Goal: Task Accomplishment & Management: Manage account settings

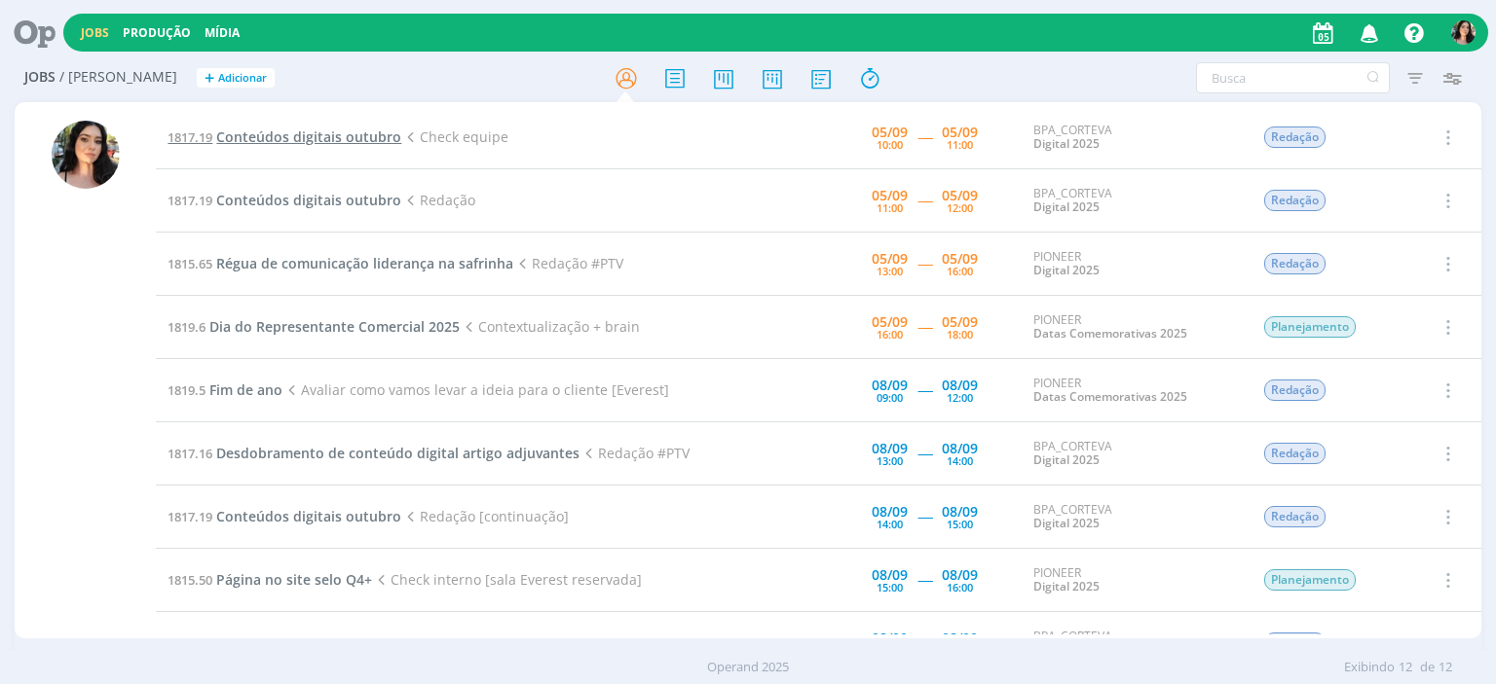
click at [369, 134] on span "Conteúdos digitais outubro" at bounding box center [308, 137] width 185 height 18
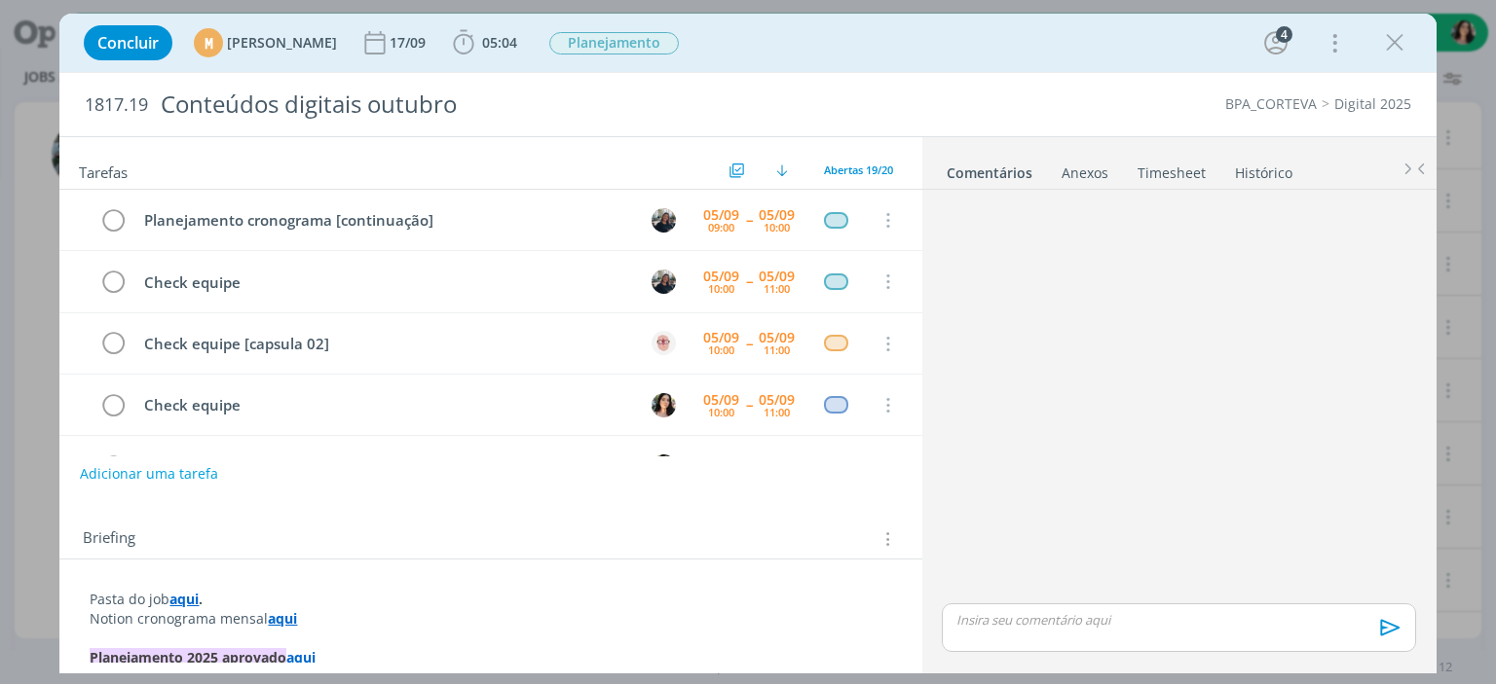
scroll to position [121, 0]
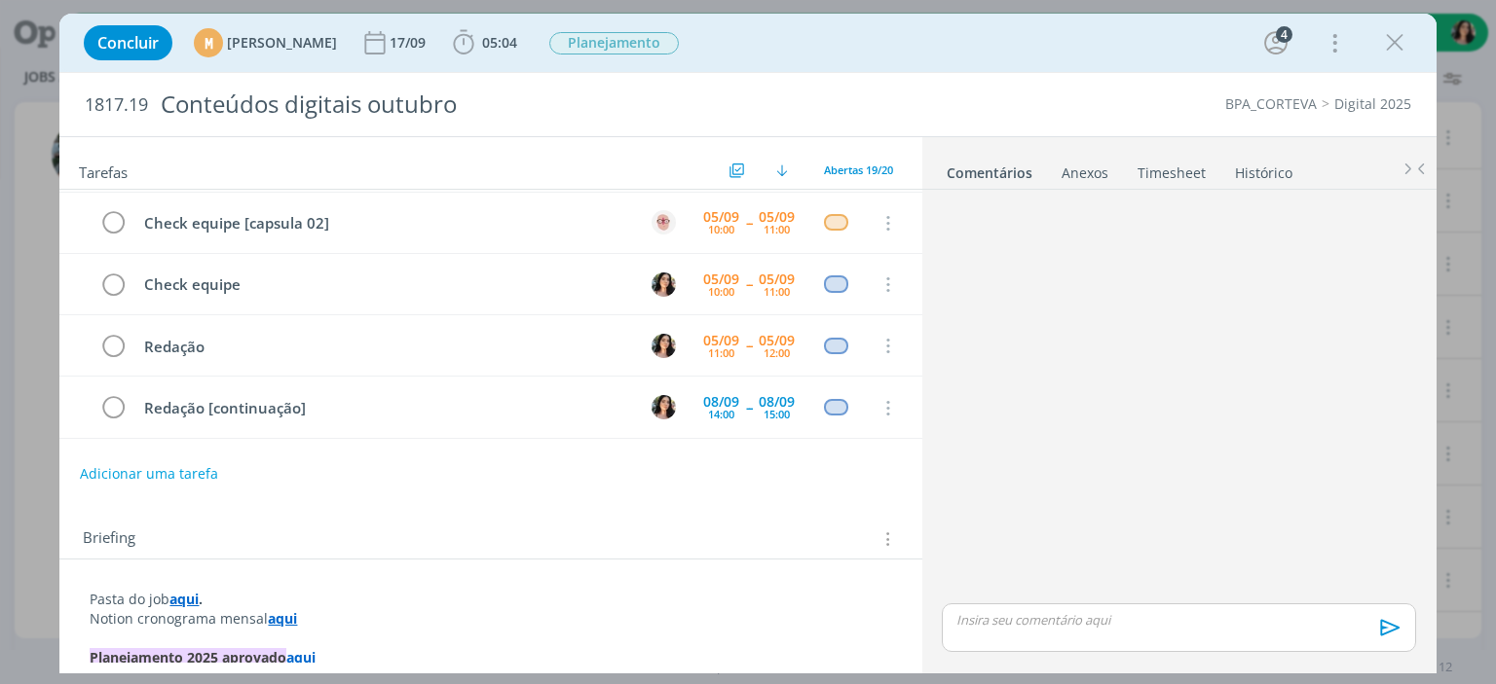
click at [70, 81] on div "1817.19 Conteúdos digitais outubro BPA_CORTEVA Digital 2025" at bounding box center [747, 104] width 1376 height 63
click at [1326, 128] on div "1817.19 Conteúdos digitais outubro BPA_CORTEVA Digital 2025" at bounding box center [747, 104] width 1376 height 63
click at [1384, 32] on icon "dialog" at bounding box center [1394, 42] width 29 height 29
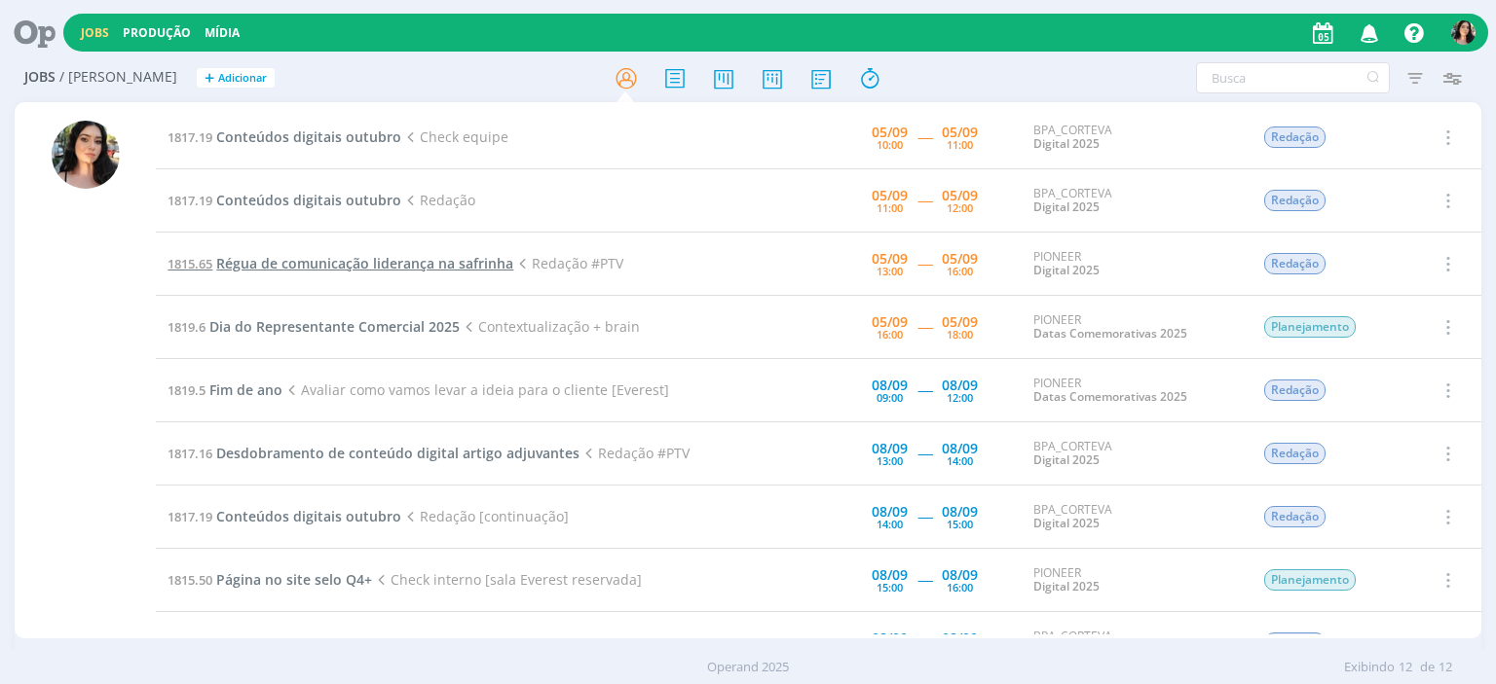
click at [414, 259] on span "Régua de comunicação liderança na safrinha" at bounding box center [364, 263] width 297 height 18
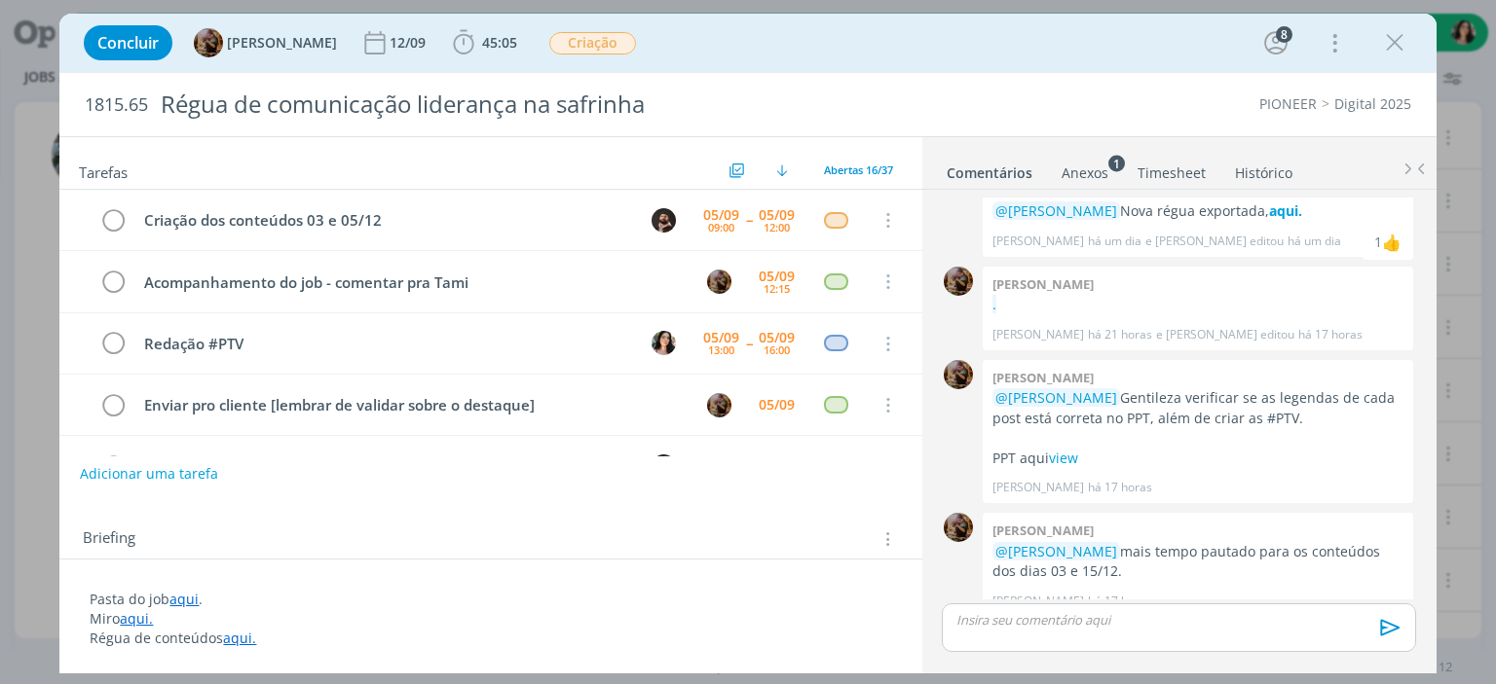
scroll to position [60, 0]
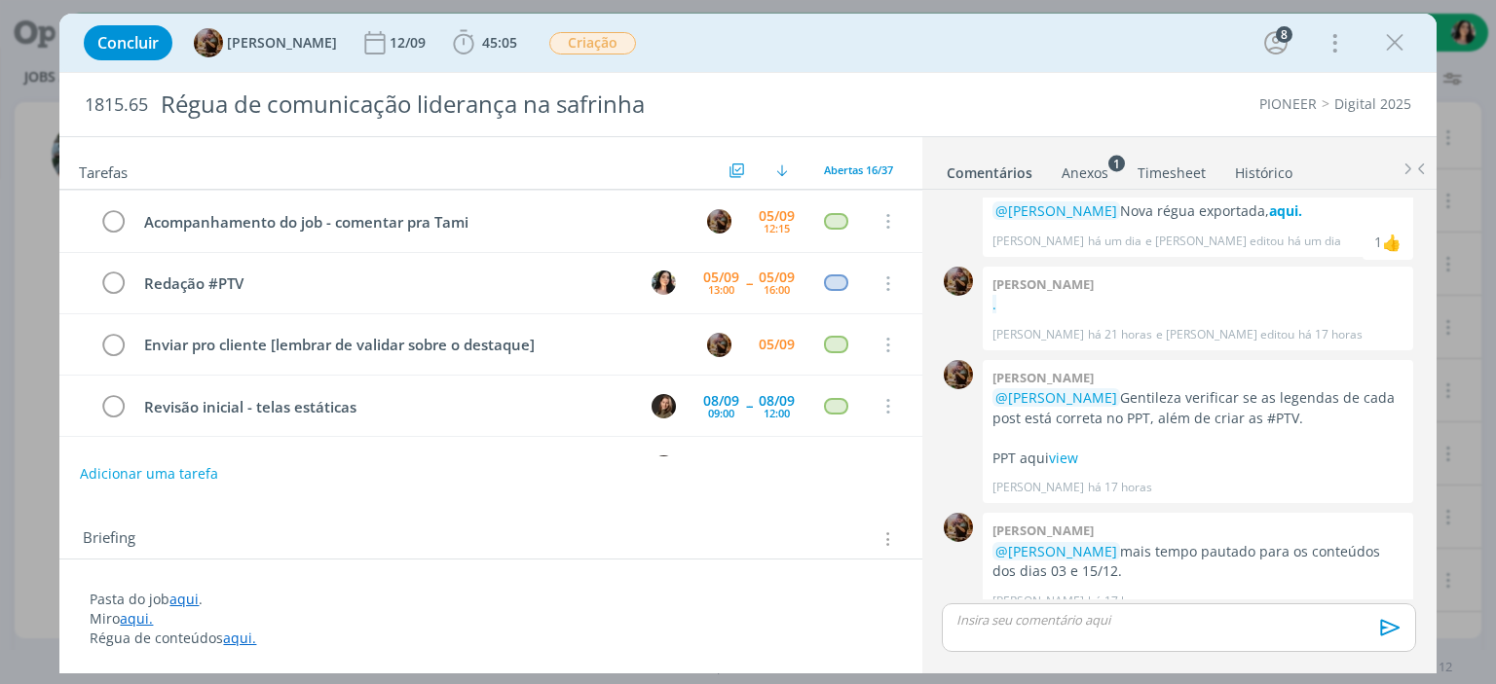
click at [66, 165] on div "Tarefas Usar Job de template Ordenar por: Prazo crescente Prazo decrescente Ord…" at bounding box center [490, 163] width 862 height 53
click at [1386, 36] on icon "dialog" at bounding box center [1394, 42] width 29 height 29
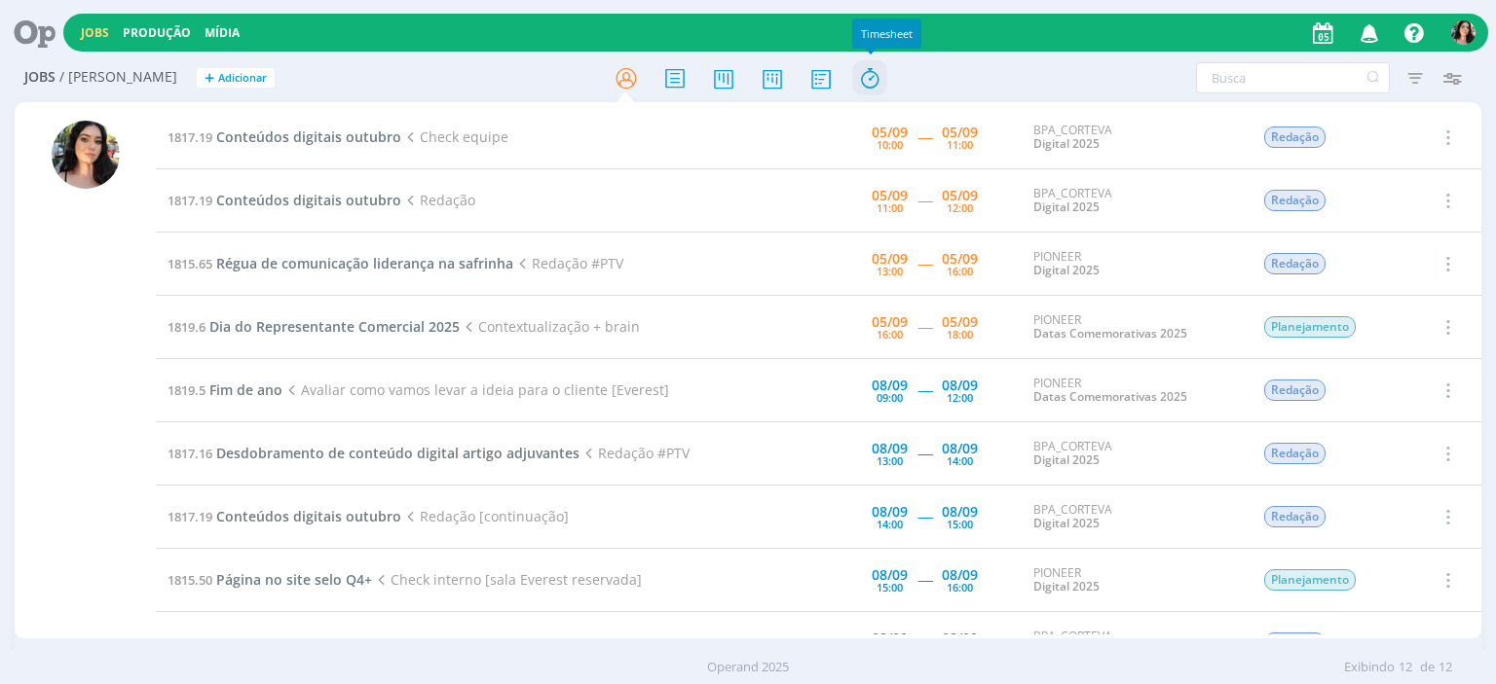
click at [873, 87] on icon at bounding box center [869, 78] width 35 height 38
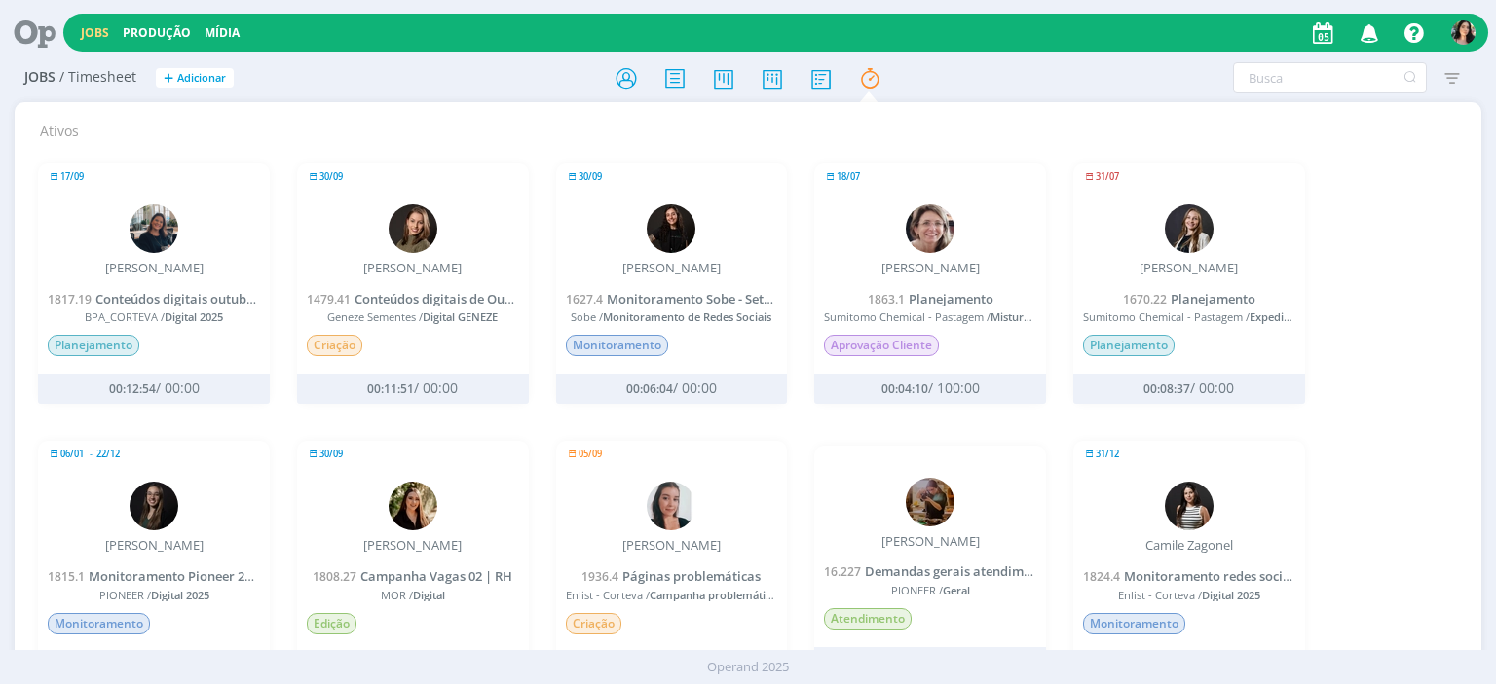
click at [1323, 420] on div "17/09 Mayara Peruzzo 1817.19 Conteúdos digitais outubro BPA_CORTEVA / Digital 2…" at bounding box center [747, 556] width 1446 height 833
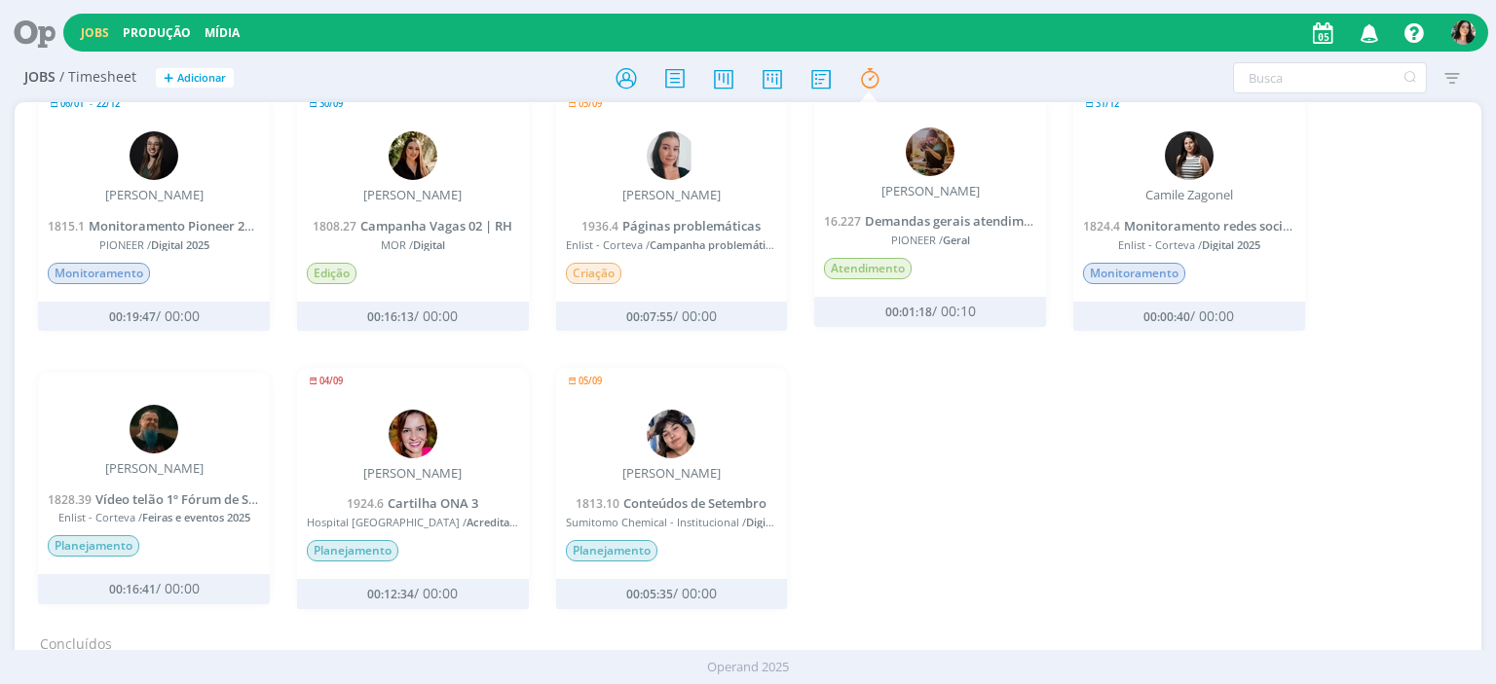
scroll to position [389, 0]
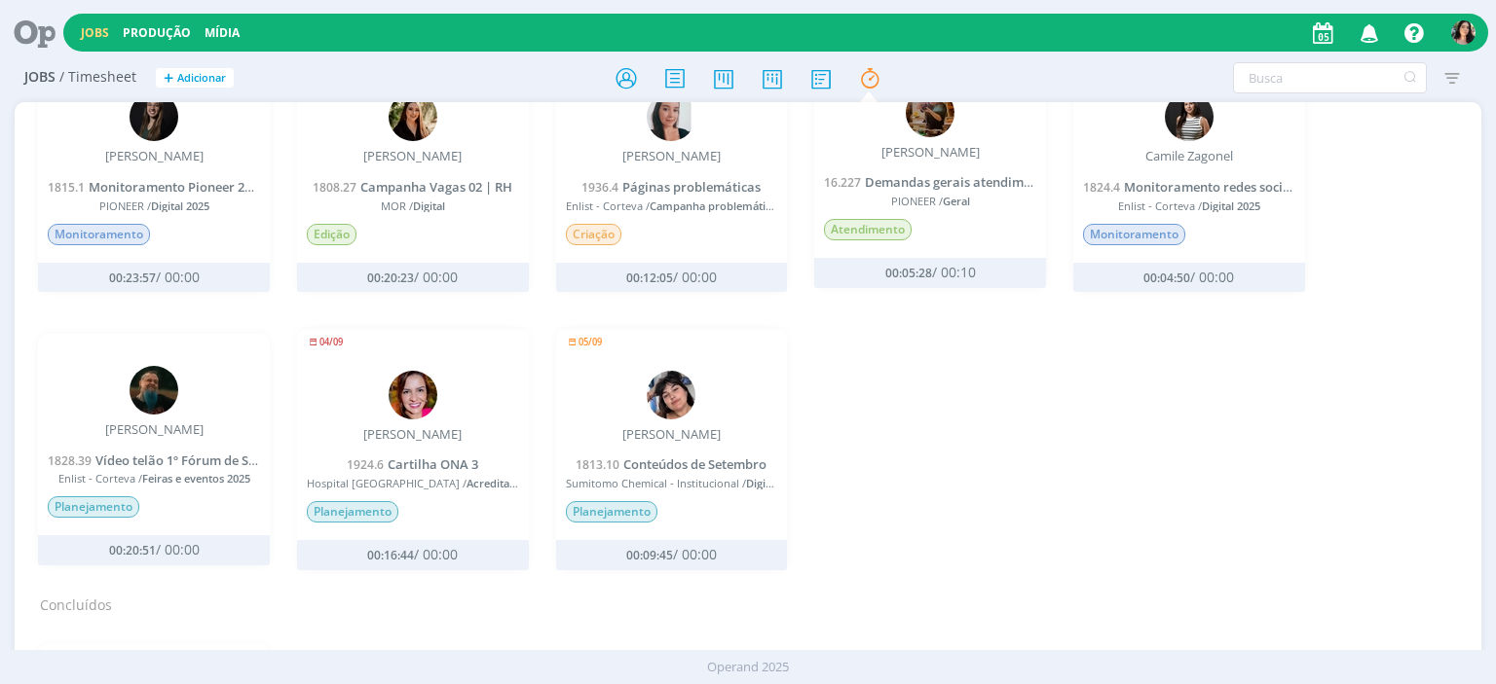
click at [1410, 194] on div "17/09 [PERSON_NAME] 1817.19 Conteúdos digitais outubro BPA_CORTEVA / Digital 20…" at bounding box center [747, 167] width 1446 height 833
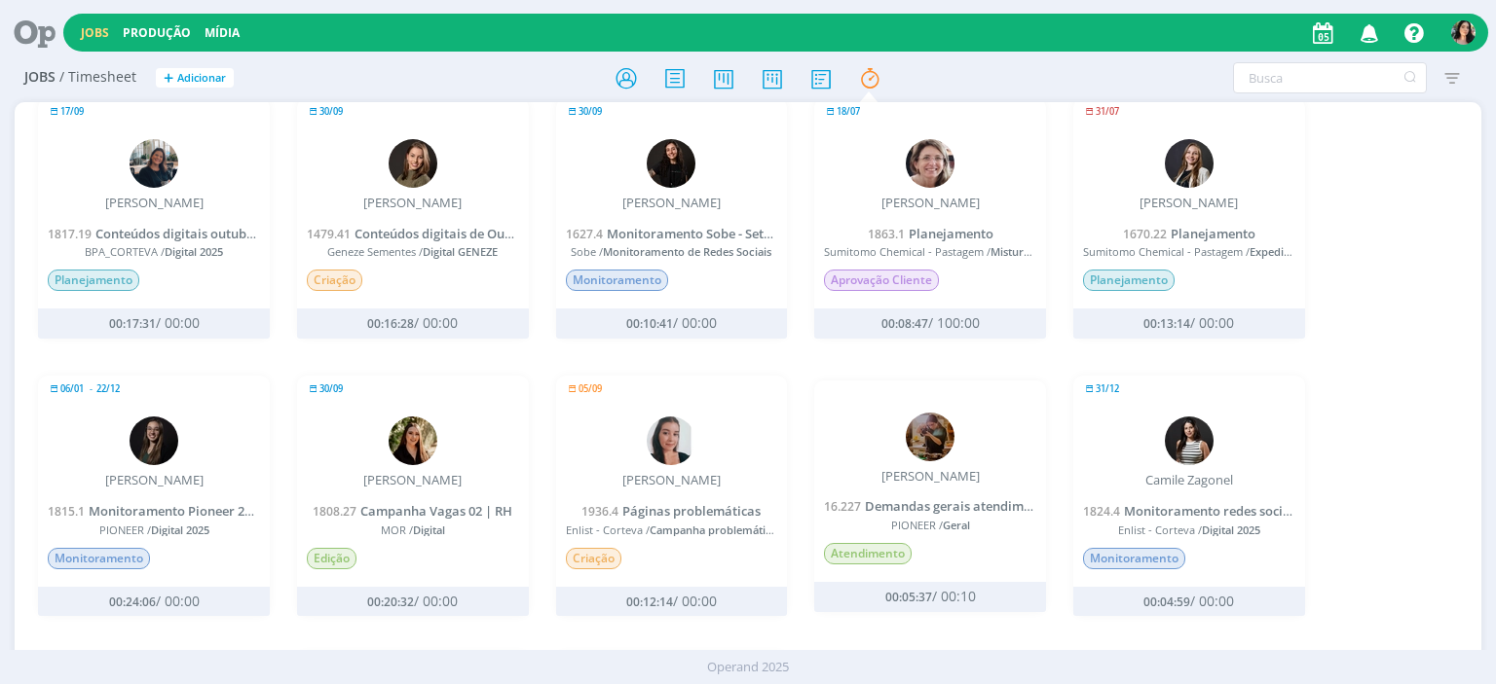
scroll to position [0, 0]
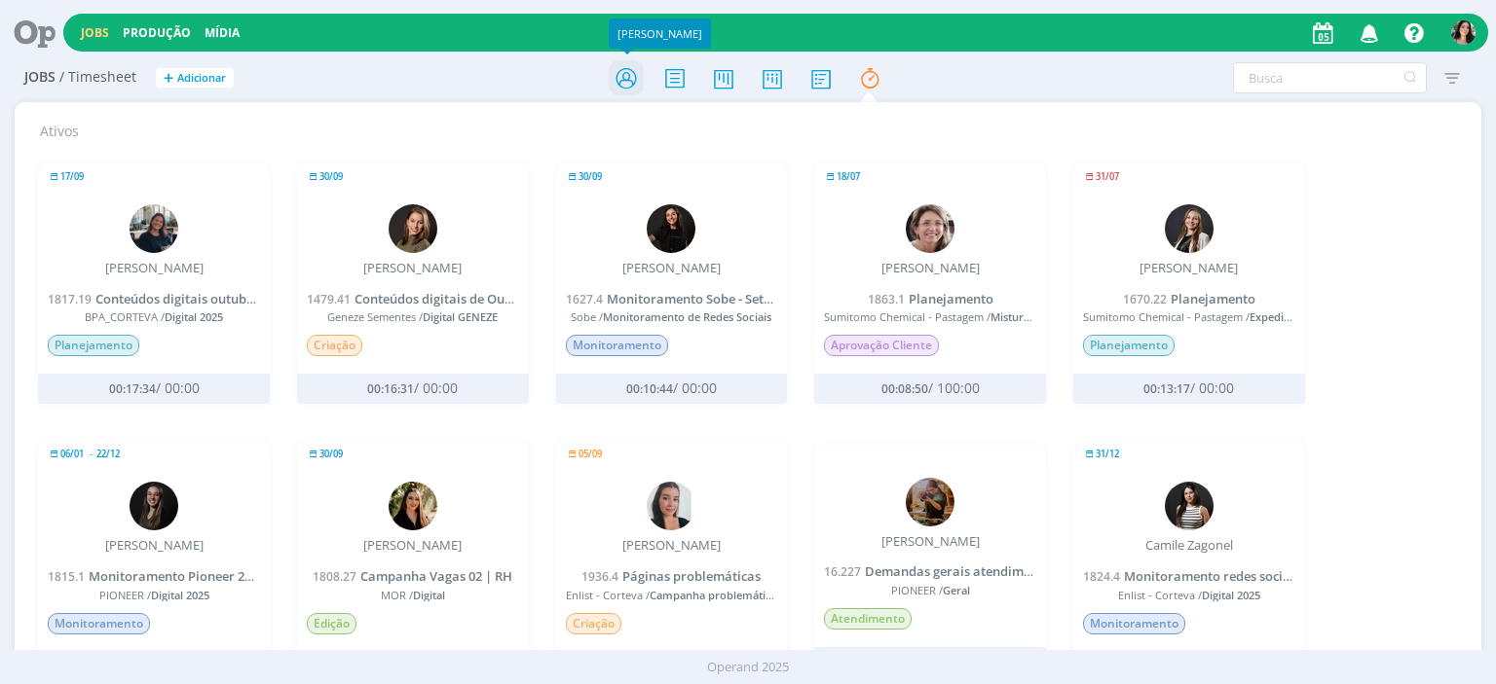
click at [631, 73] on icon at bounding box center [626, 78] width 35 height 38
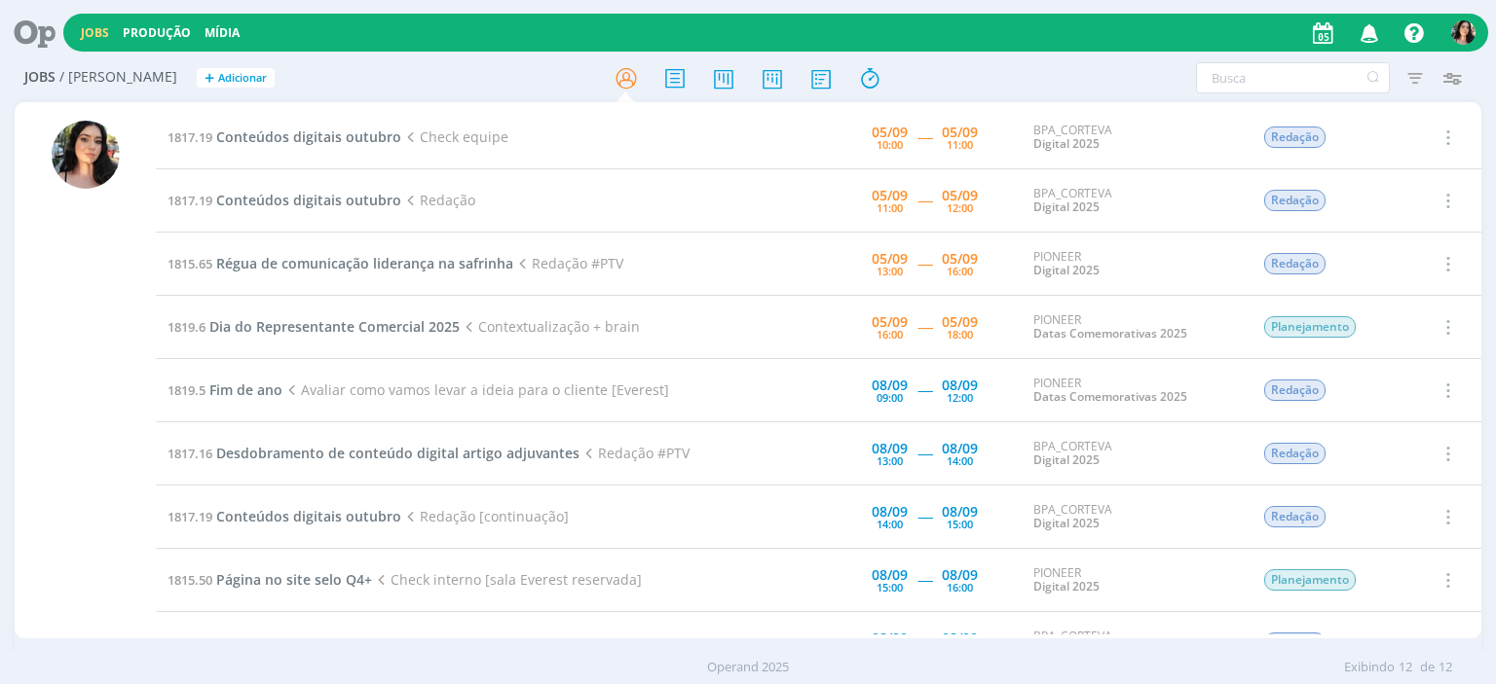
click at [23, 495] on div at bounding box center [85, 372] width 141 height 533
click at [822, 80] on icon at bounding box center [820, 78] width 35 height 38
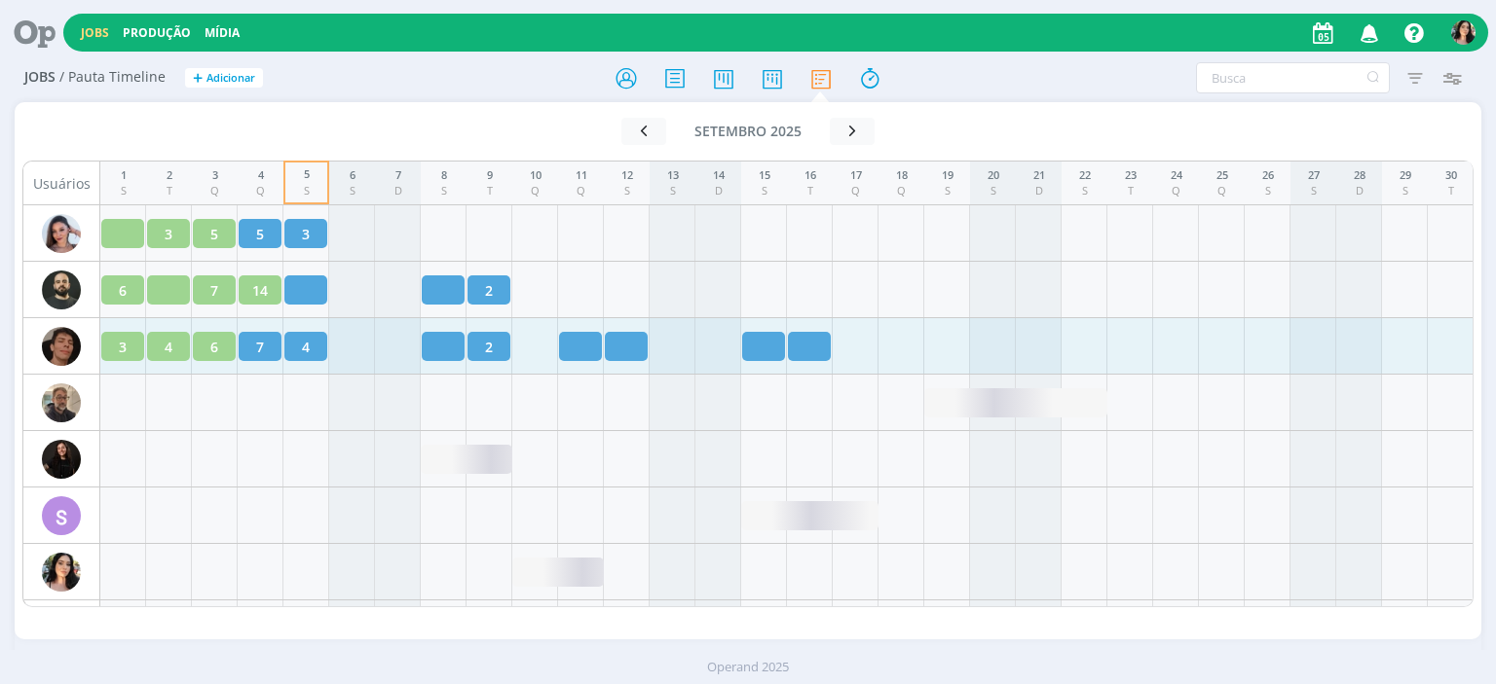
click at [245, 351] on div "7" at bounding box center [260, 346] width 43 height 29
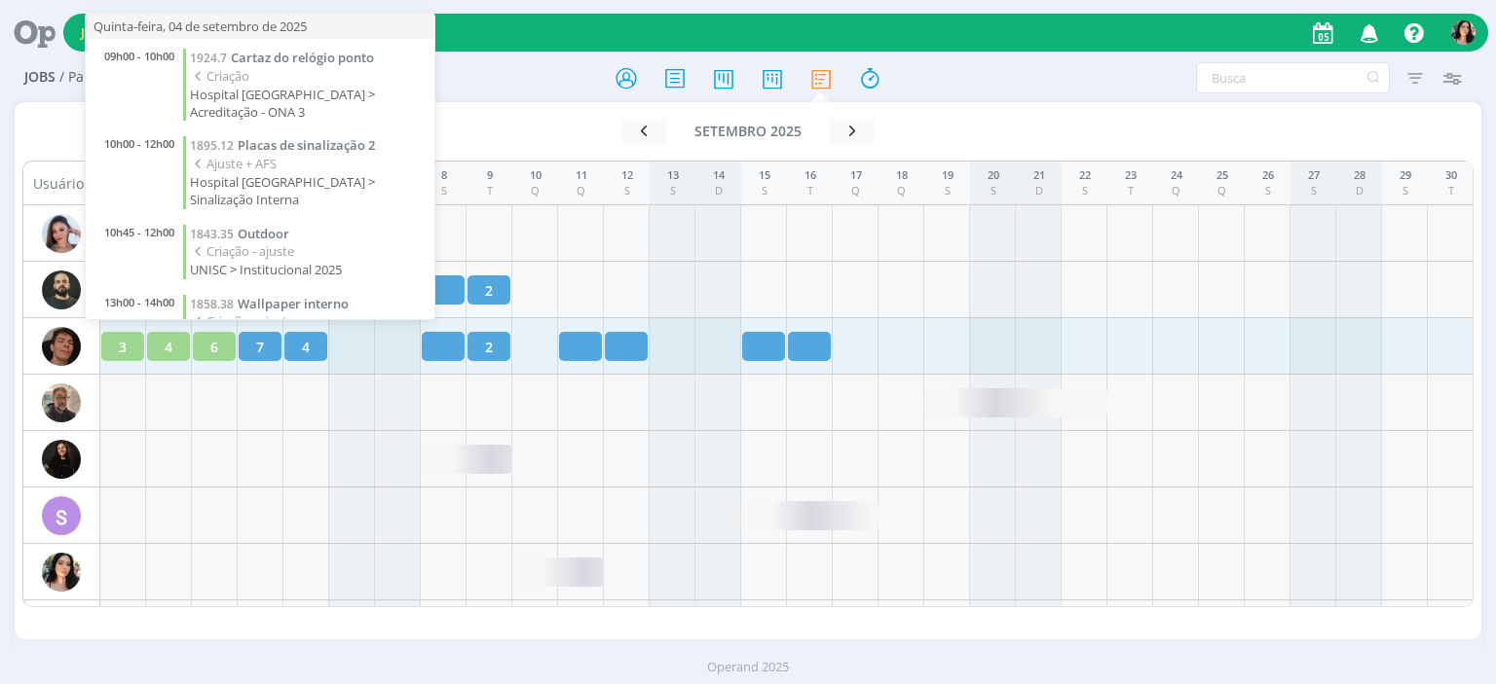
click at [245, 351] on div "7" at bounding box center [260, 346] width 43 height 29
click at [261, 350] on span "7" at bounding box center [260, 347] width 8 height 20
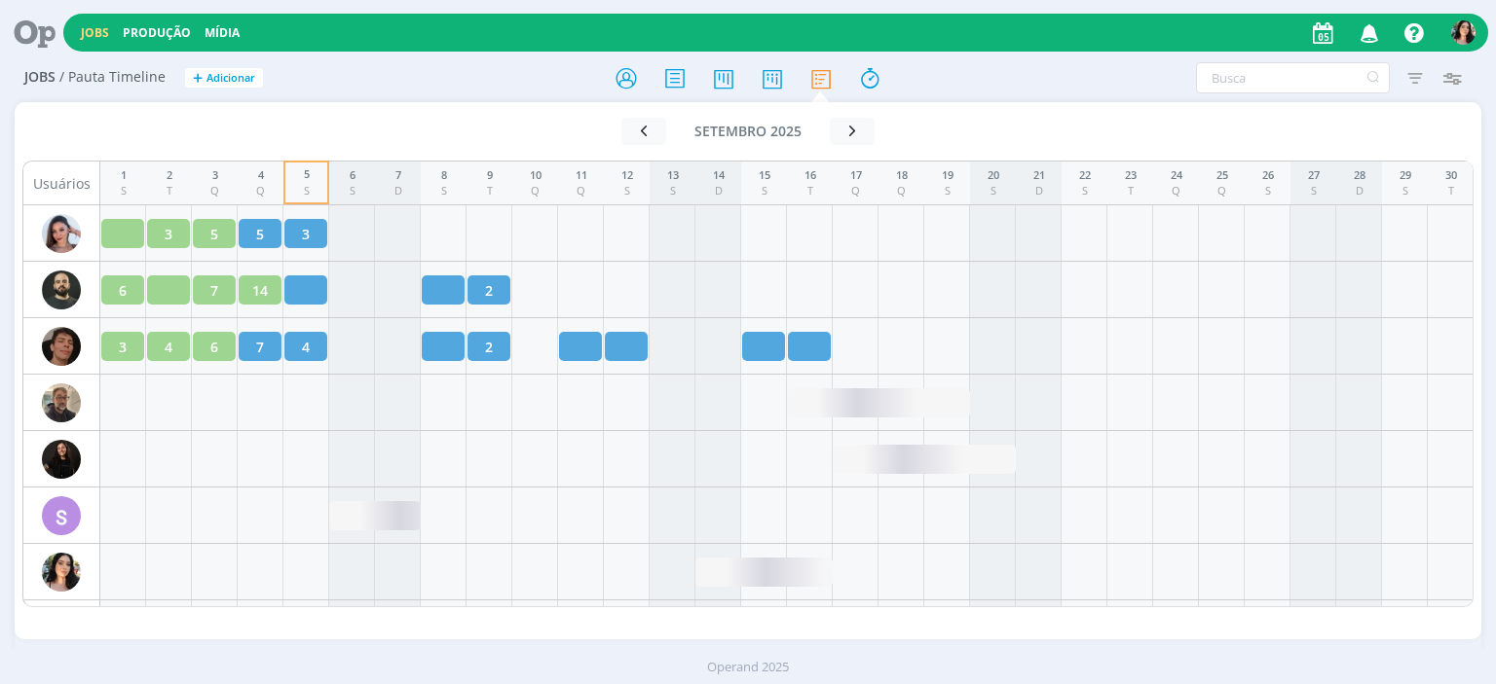
click at [103, 137] on div "Ir para mês atual" at bounding box center [203, 131] width 362 height 27
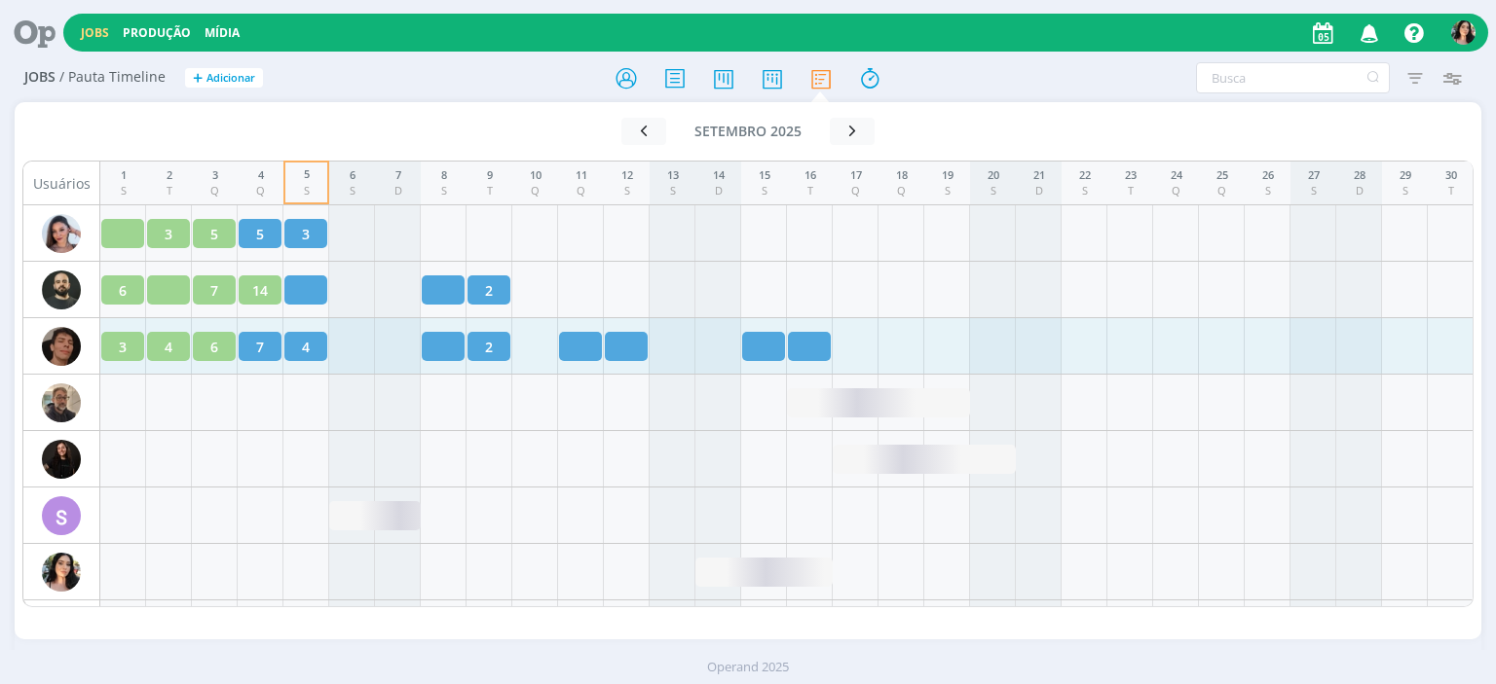
click at [250, 332] on div "7" at bounding box center [260, 346] width 43 height 29
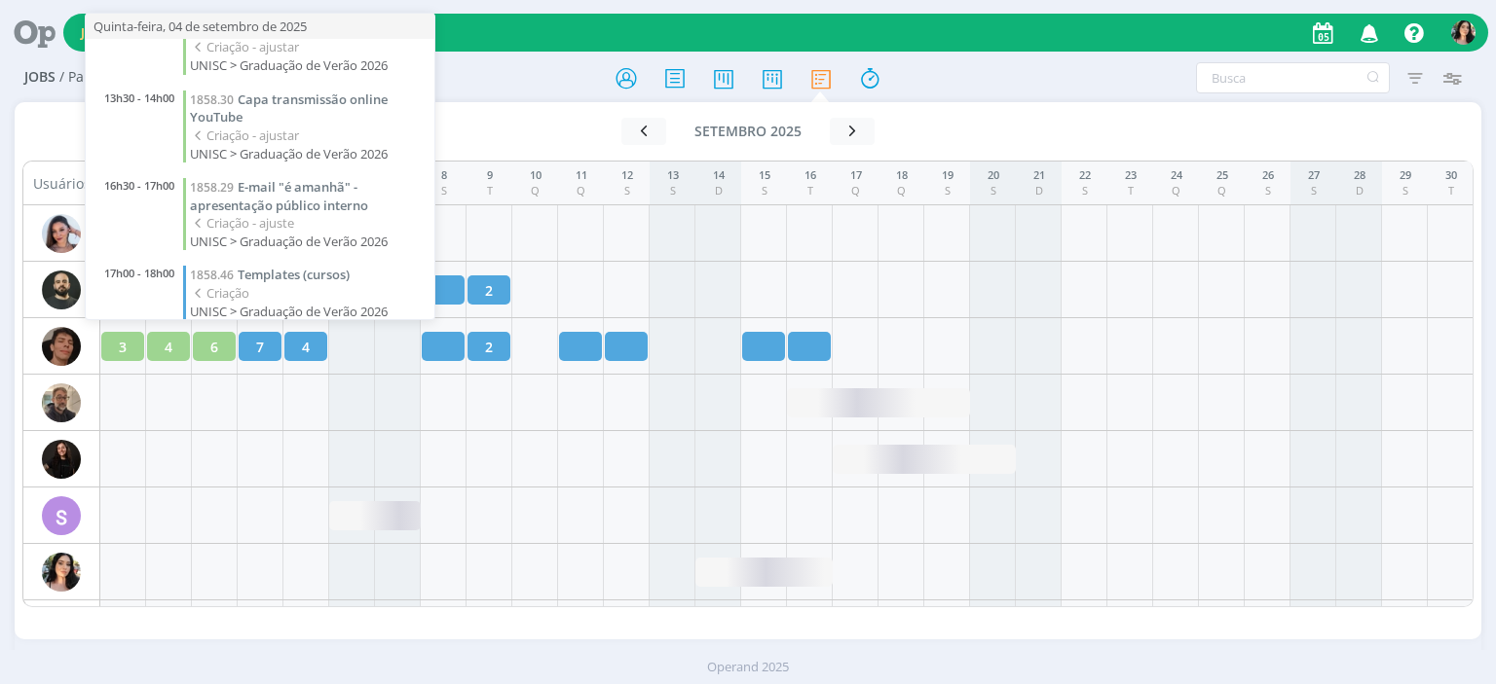
scroll to position [280, 0]
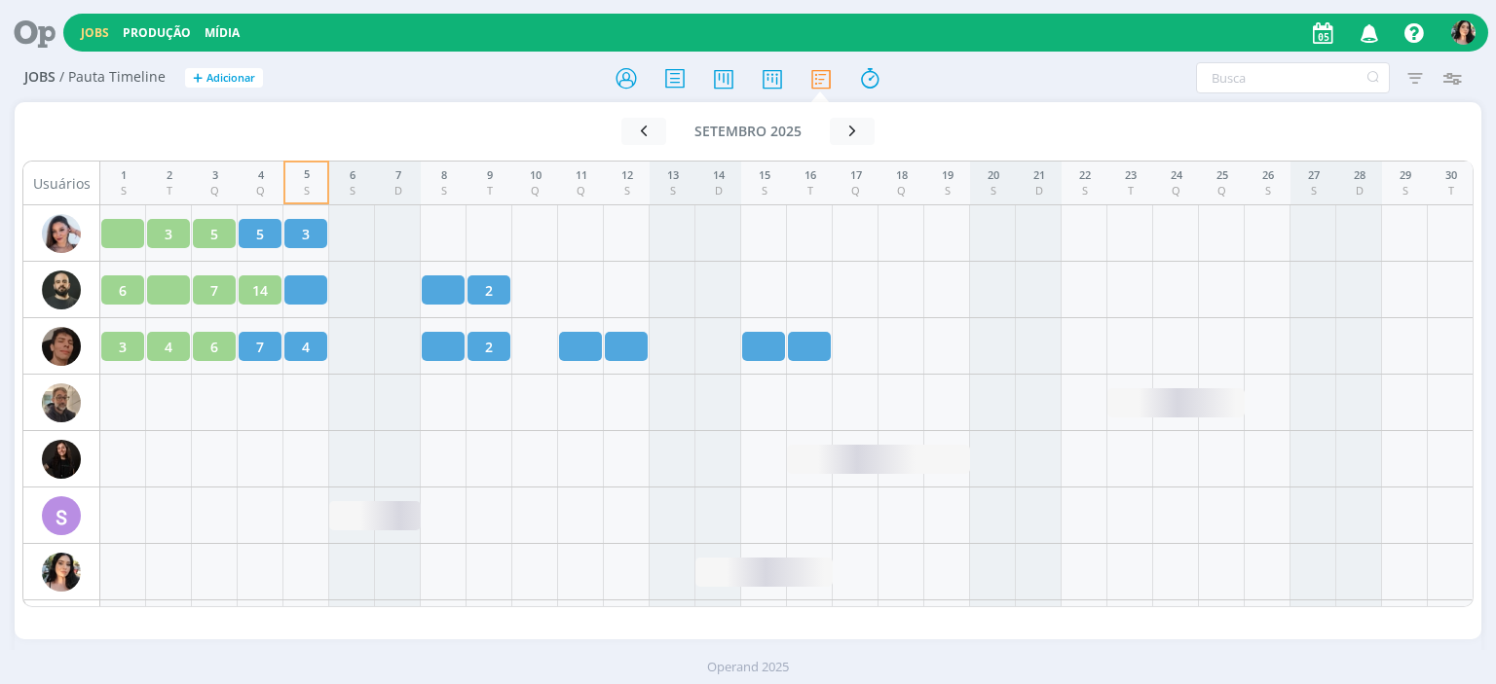
click at [153, 128] on div "Ir para mês atual" at bounding box center [203, 131] width 362 height 27
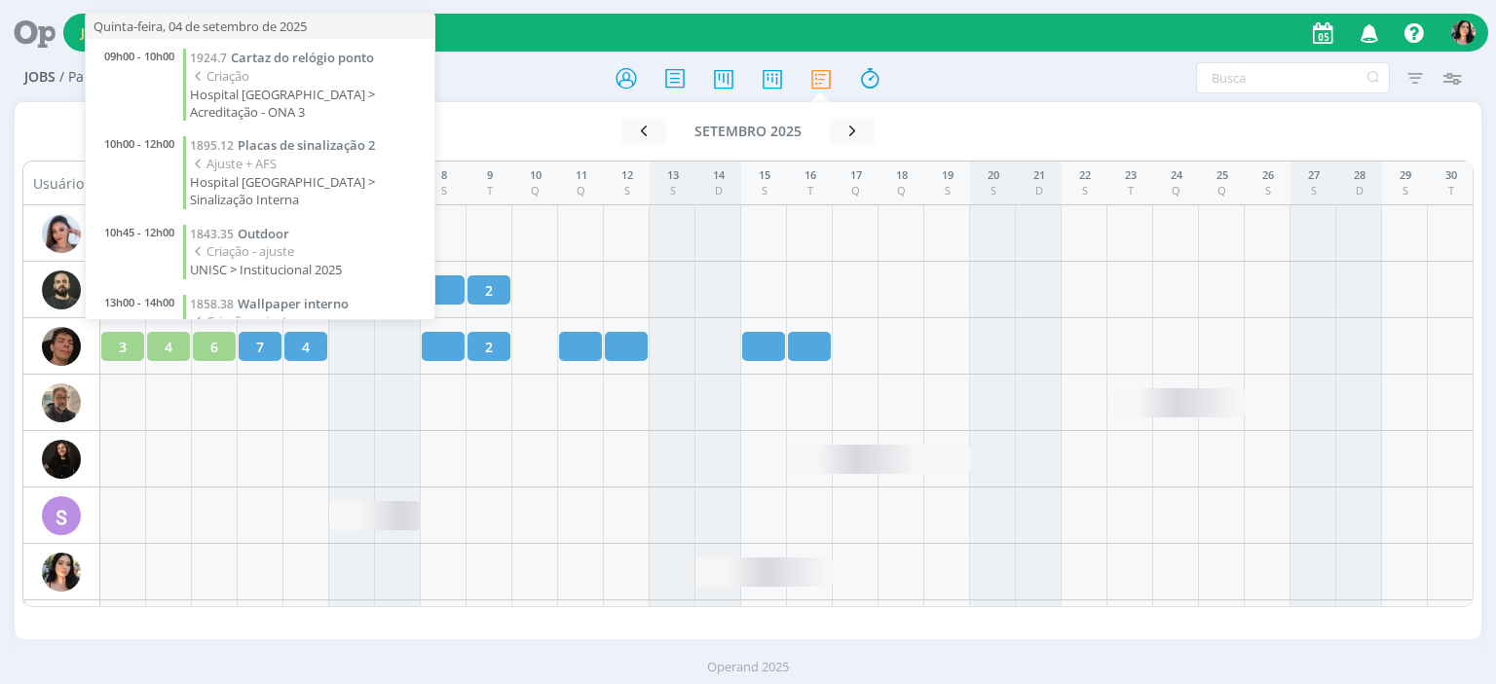
scroll to position [245, 0]
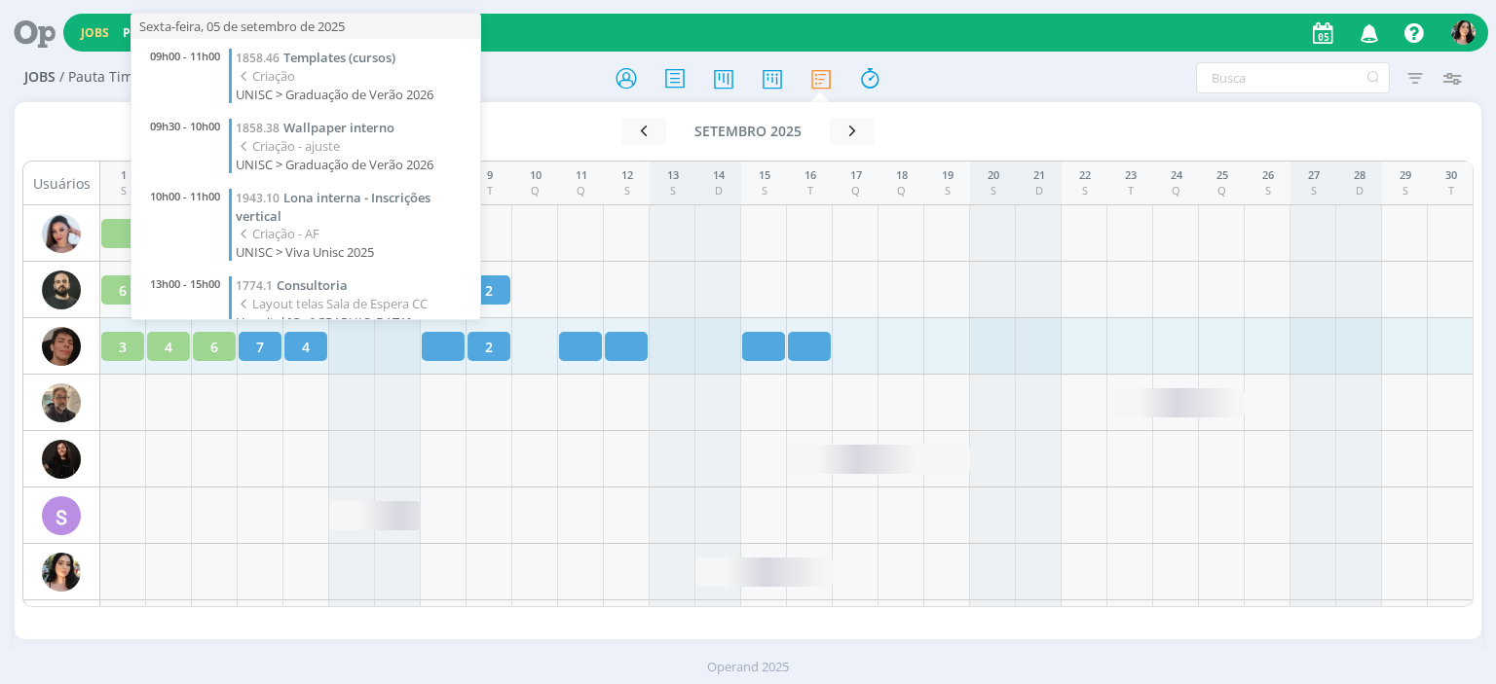
click at [308, 346] on span "4" at bounding box center [306, 347] width 8 height 20
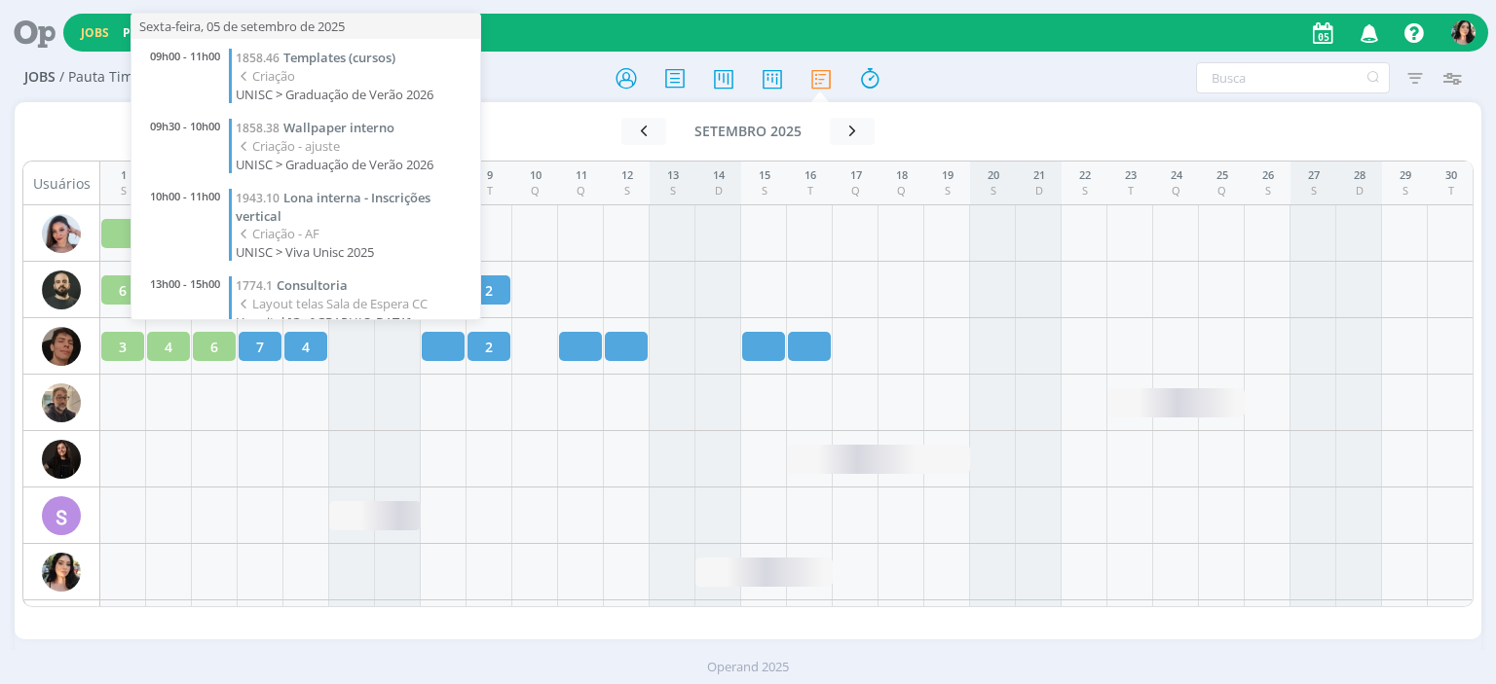
scroll to position [39, 0]
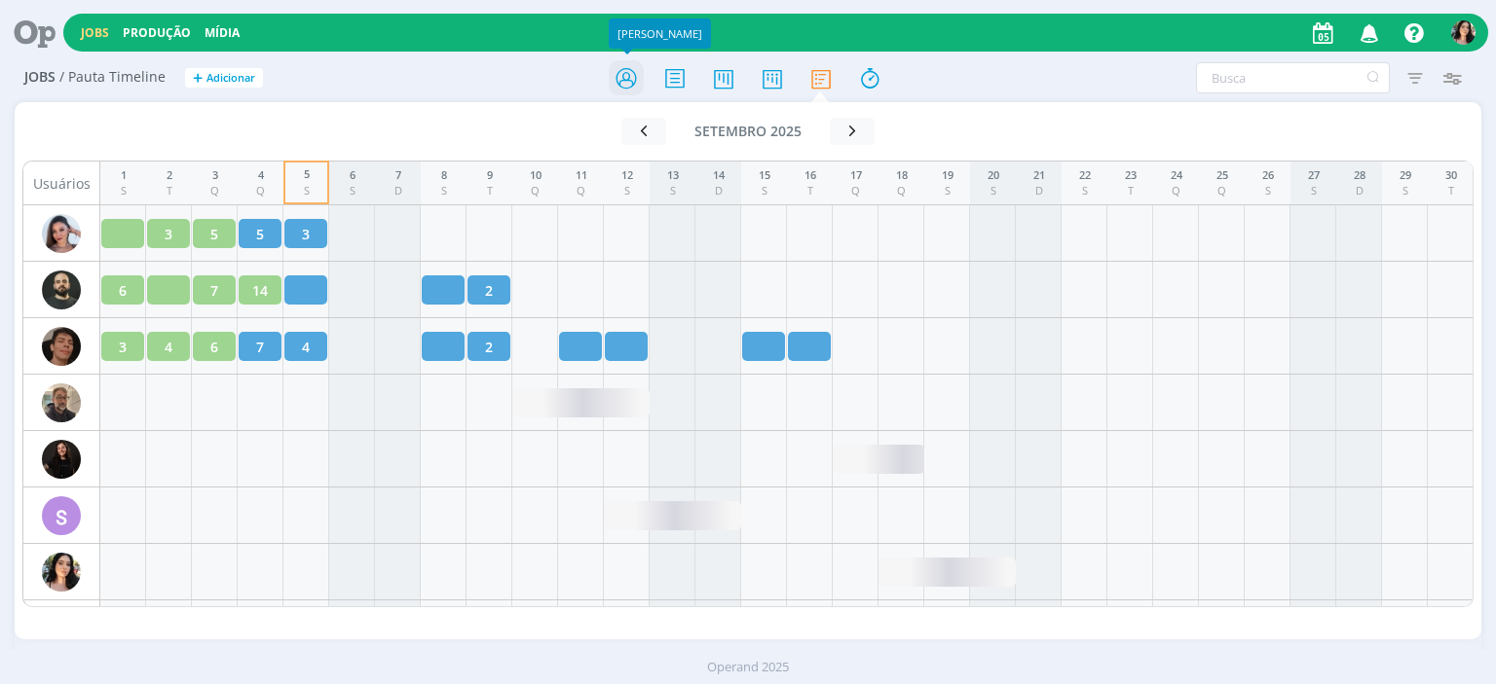
click at [626, 69] on icon at bounding box center [626, 78] width 35 height 38
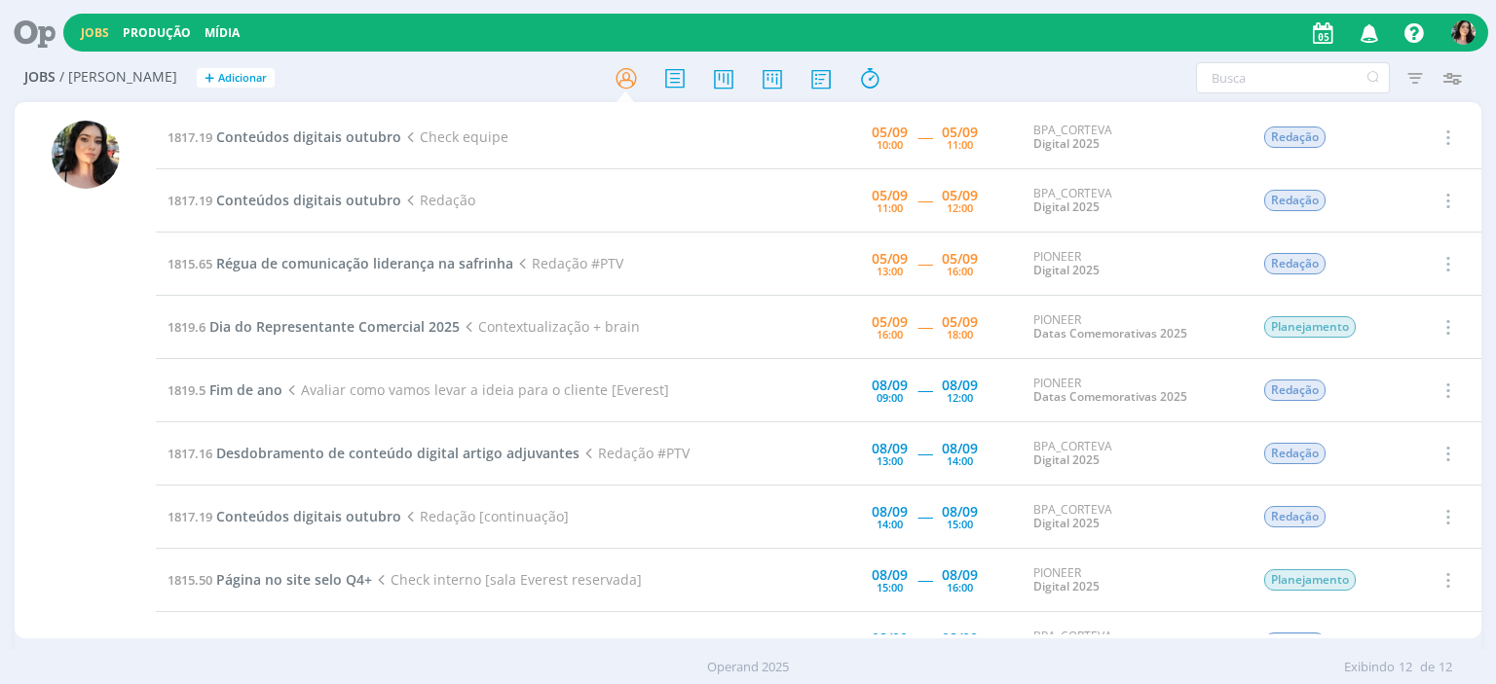
click at [136, 509] on div at bounding box center [85, 372] width 141 height 533
click at [865, 86] on icon at bounding box center [869, 78] width 35 height 38
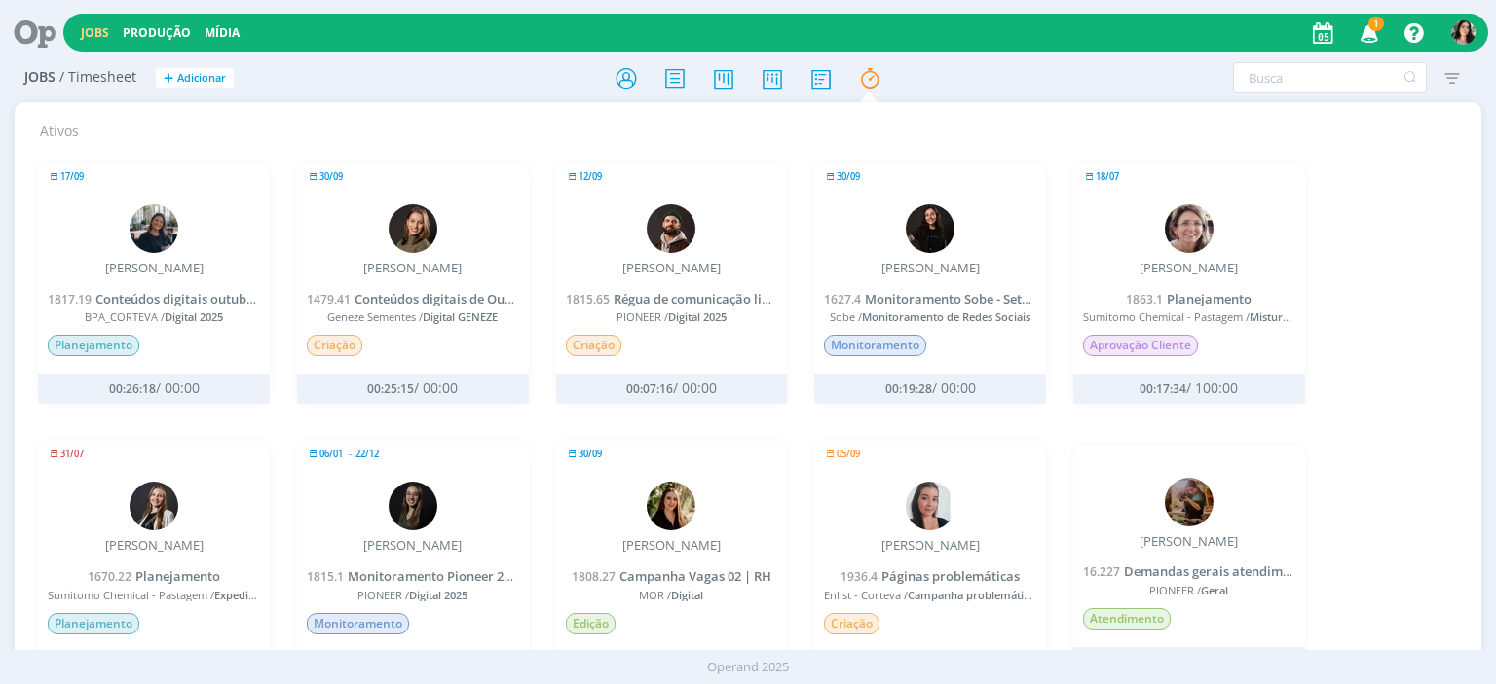
click at [1343, 363] on div "17/09 [PERSON_NAME] 1817.19 Conteúdos digitais outubro BPA_CORTEVA / Digital 20…" at bounding box center [747, 695] width 1446 height 1111
click at [818, 73] on icon at bounding box center [820, 78] width 35 height 38
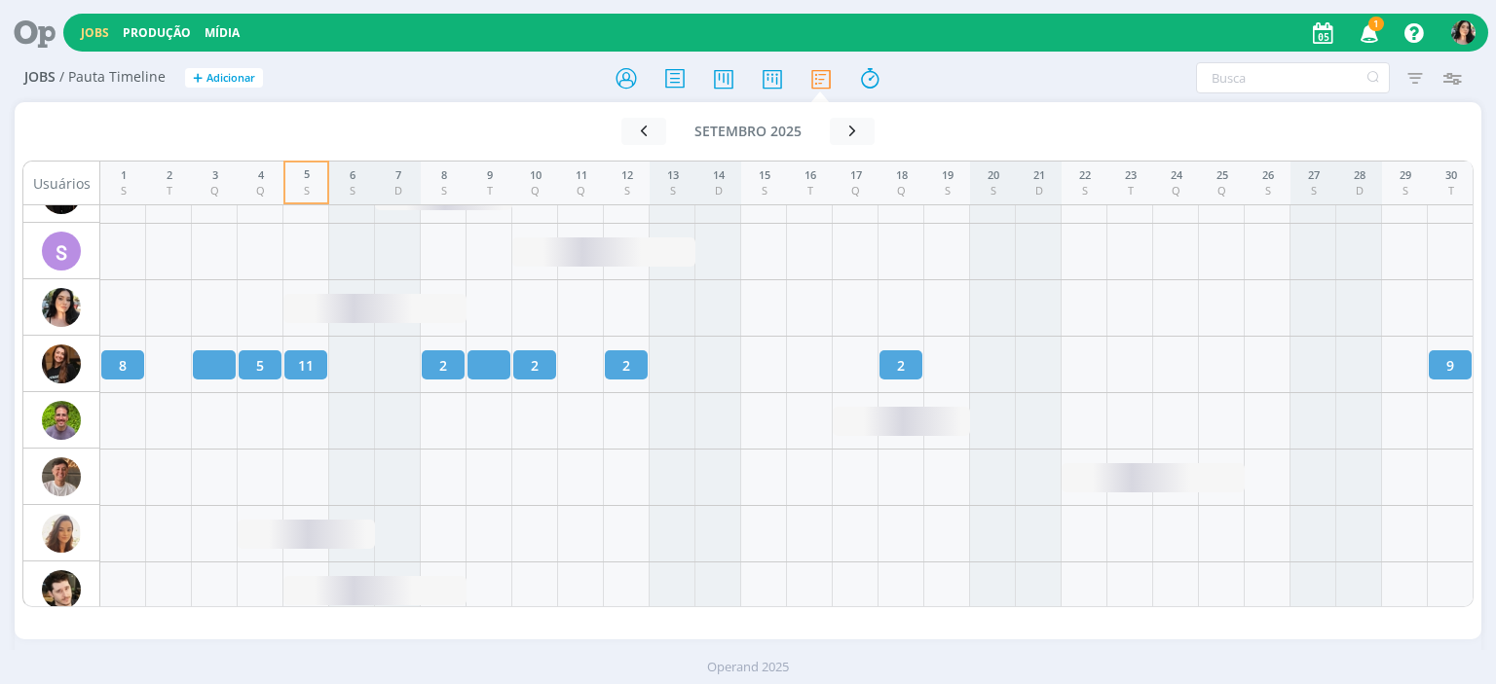
scroll to position [2877, 0]
click at [631, 81] on icon at bounding box center [626, 78] width 35 height 38
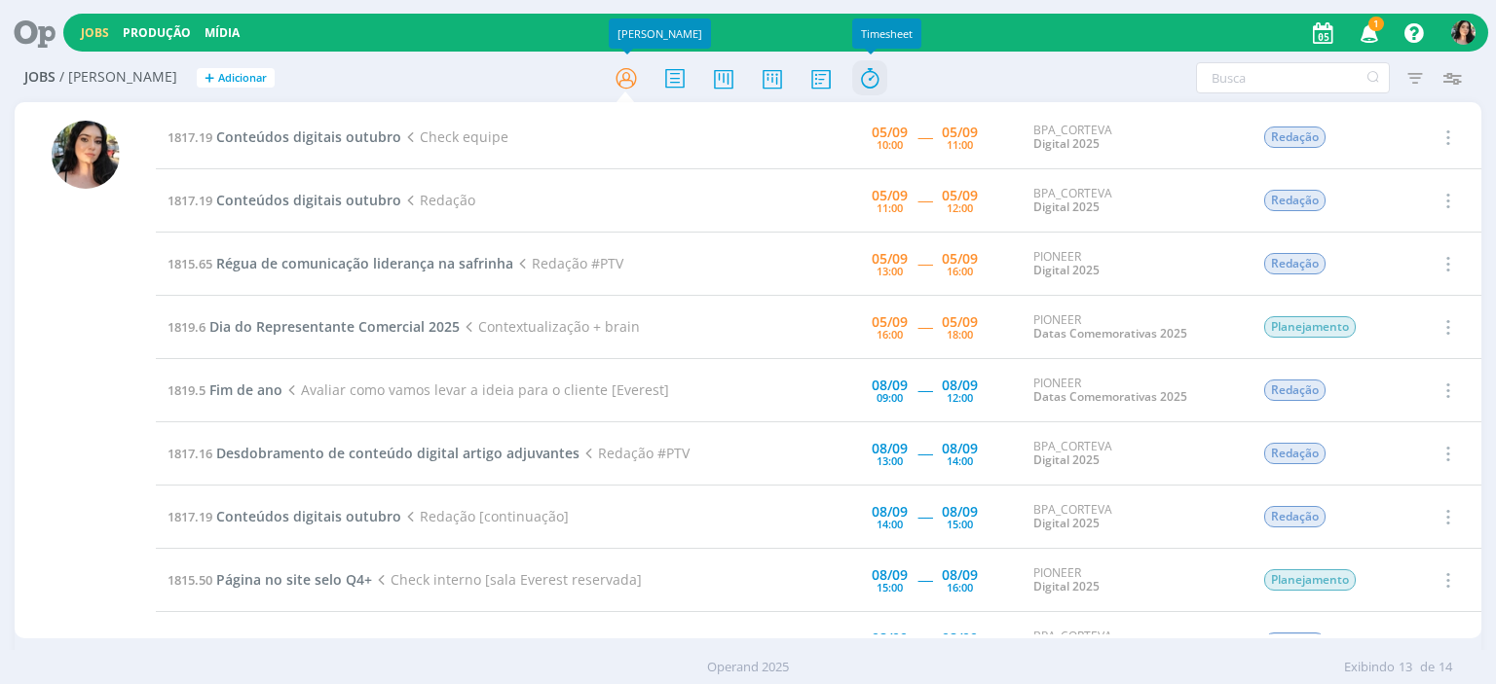
click at [873, 88] on icon at bounding box center [869, 78] width 35 height 38
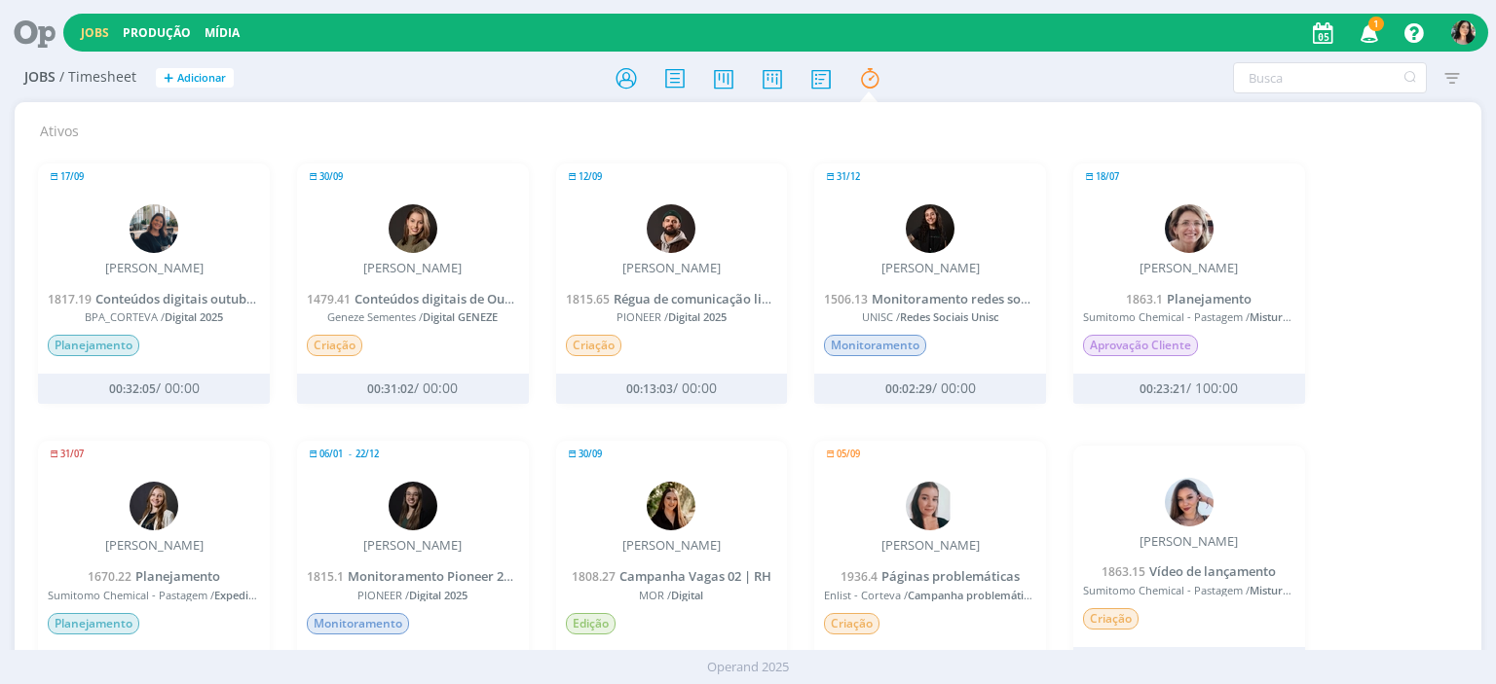
click at [1295, 334] on div "1863.1 Planejamento Sumitomo Chemical - Pastagem / Mistura tripla Aprovação Cli…" at bounding box center [1189, 324] width 232 height 65
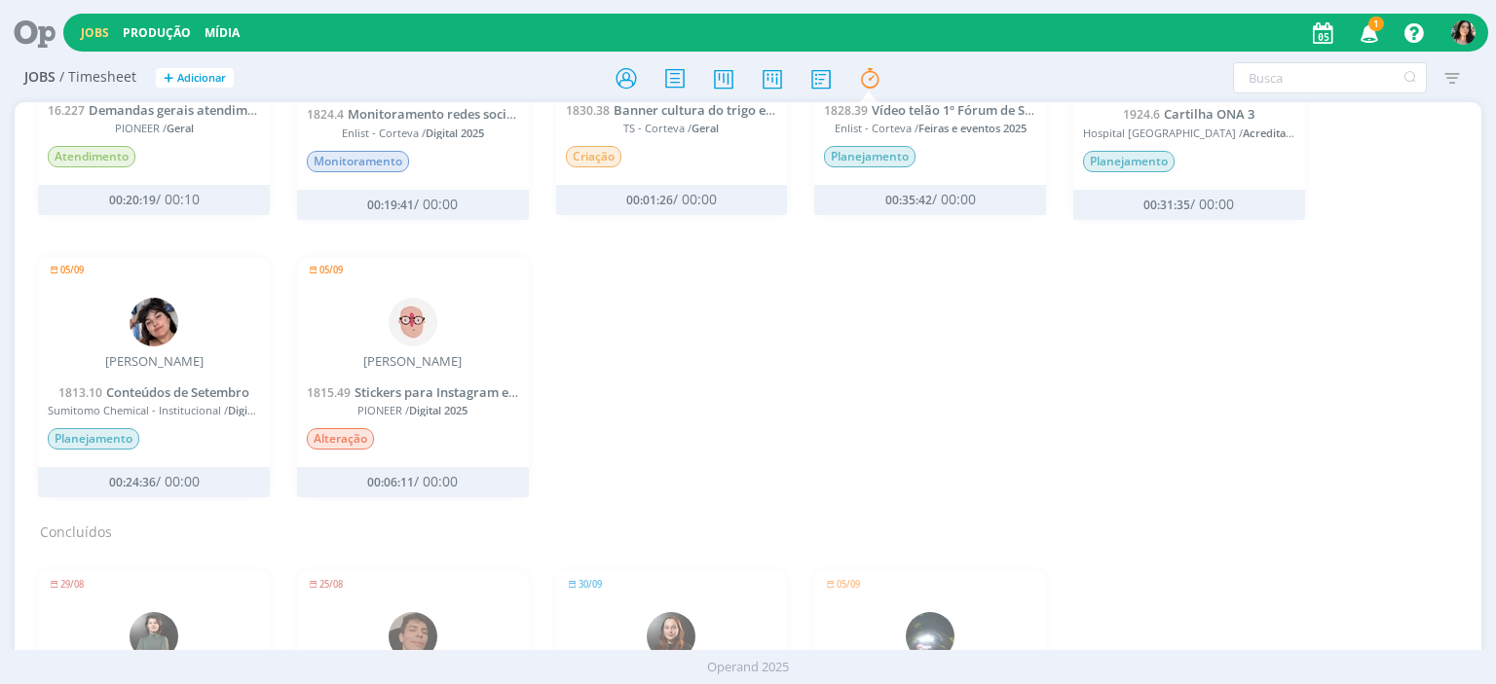
scroll to position [888, 0]
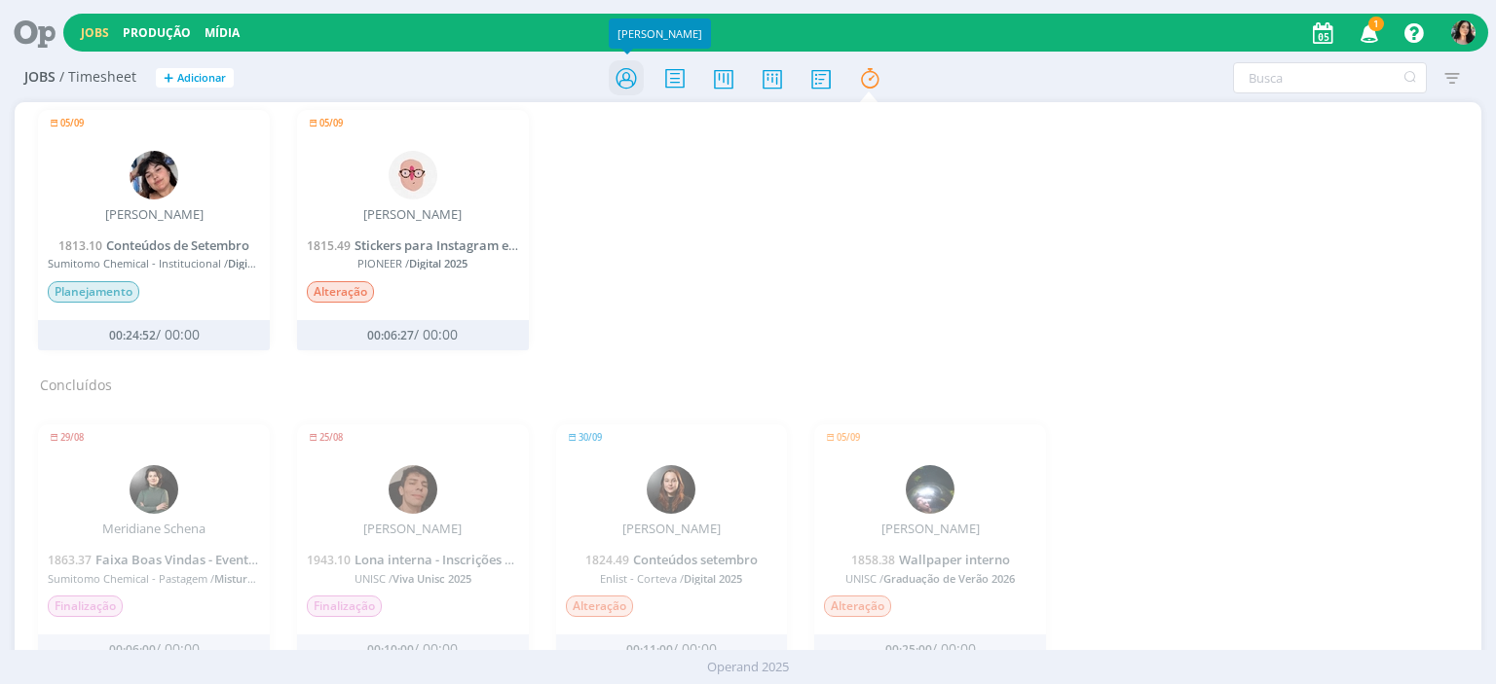
click at [614, 86] on icon at bounding box center [626, 78] width 35 height 38
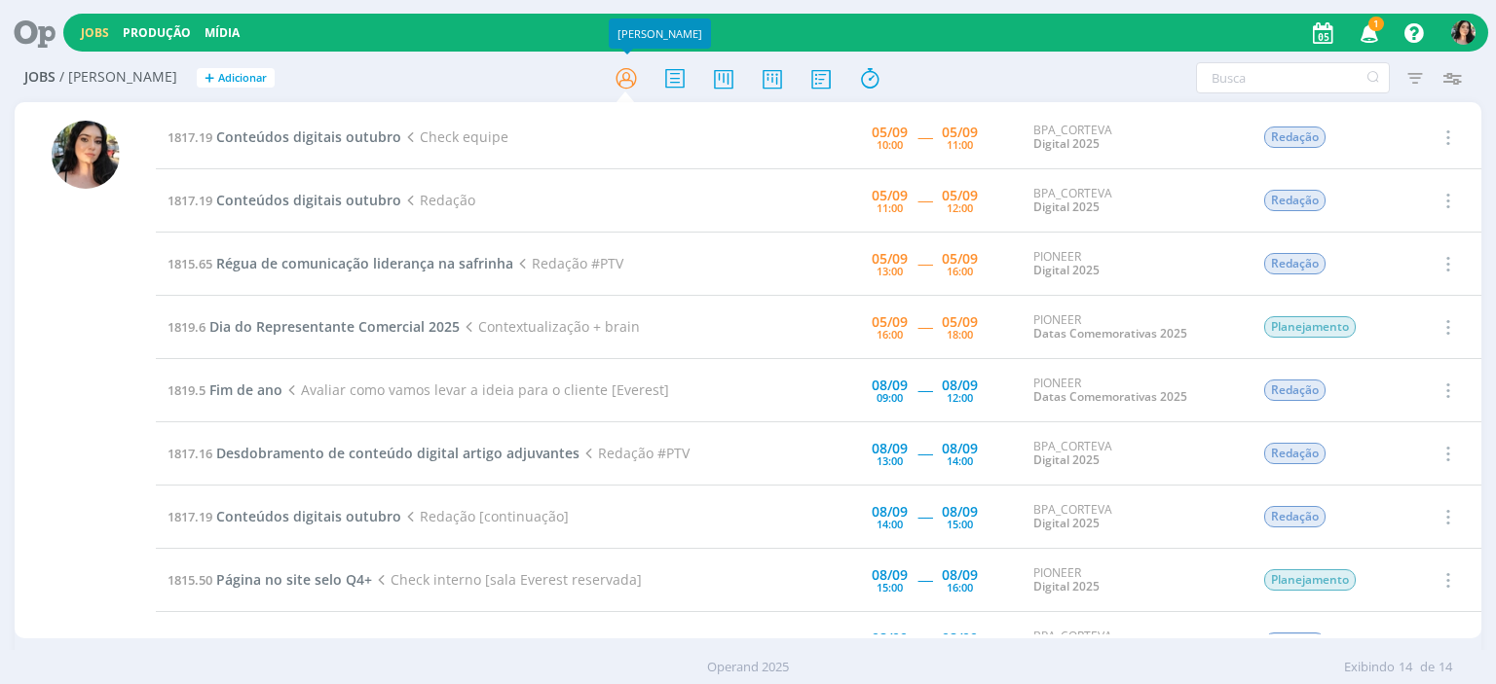
click at [1058, 46] on div "Jobs Produção [GEOGRAPHIC_DATA] 1 Notificações Central de Ajuda Área de Membros…" at bounding box center [775, 33] width 1424 height 38
click at [145, 437] on div at bounding box center [85, 372] width 141 height 533
click at [338, 131] on span "Conteúdos digitais outubro" at bounding box center [308, 137] width 185 height 18
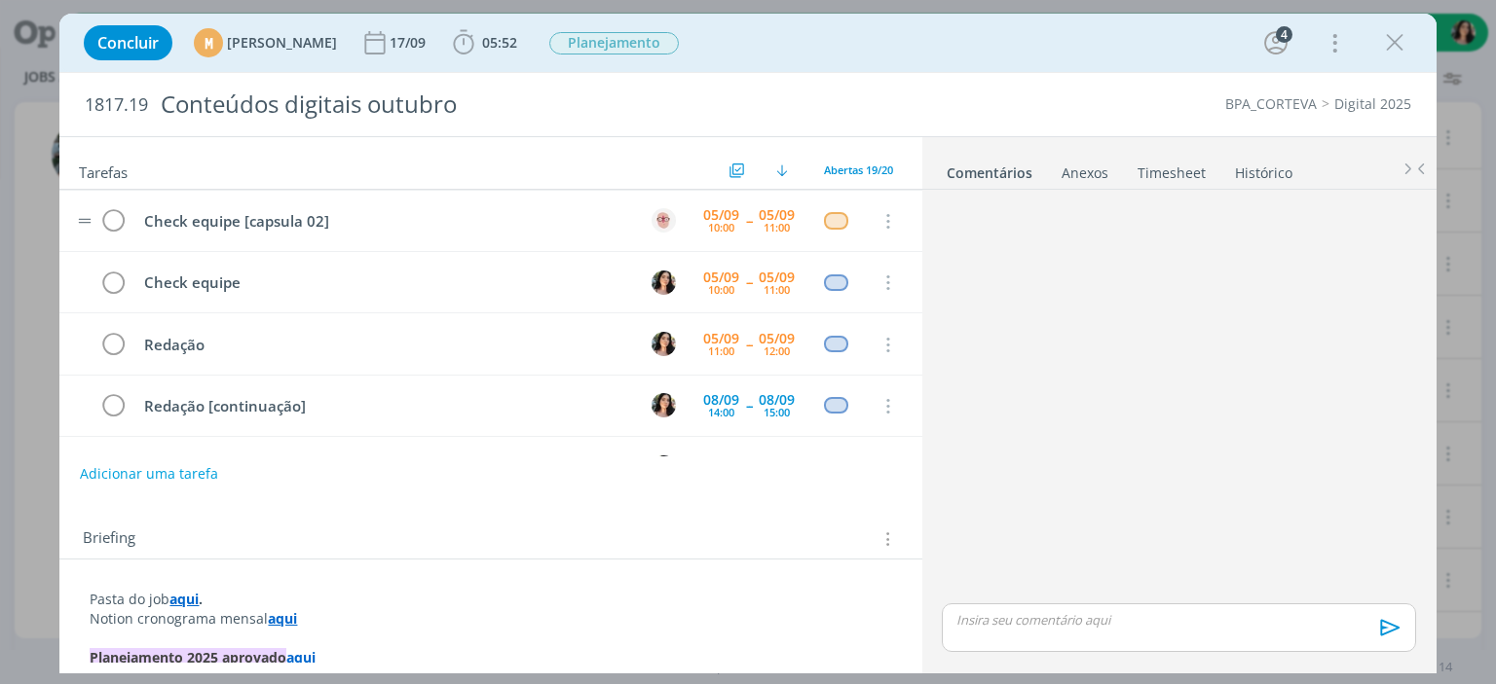
scroll to position [120, 0]
click at [1310, 63] on div "Concluir M [PERSON_NAME] [DATE] 05:52 Iniciar Apontar Data * [DATE] Horas * 00:…" at bounding box center [747, 42] width 1347 height 47
